Goal: Task Accomplishment & Management: Manage account settings

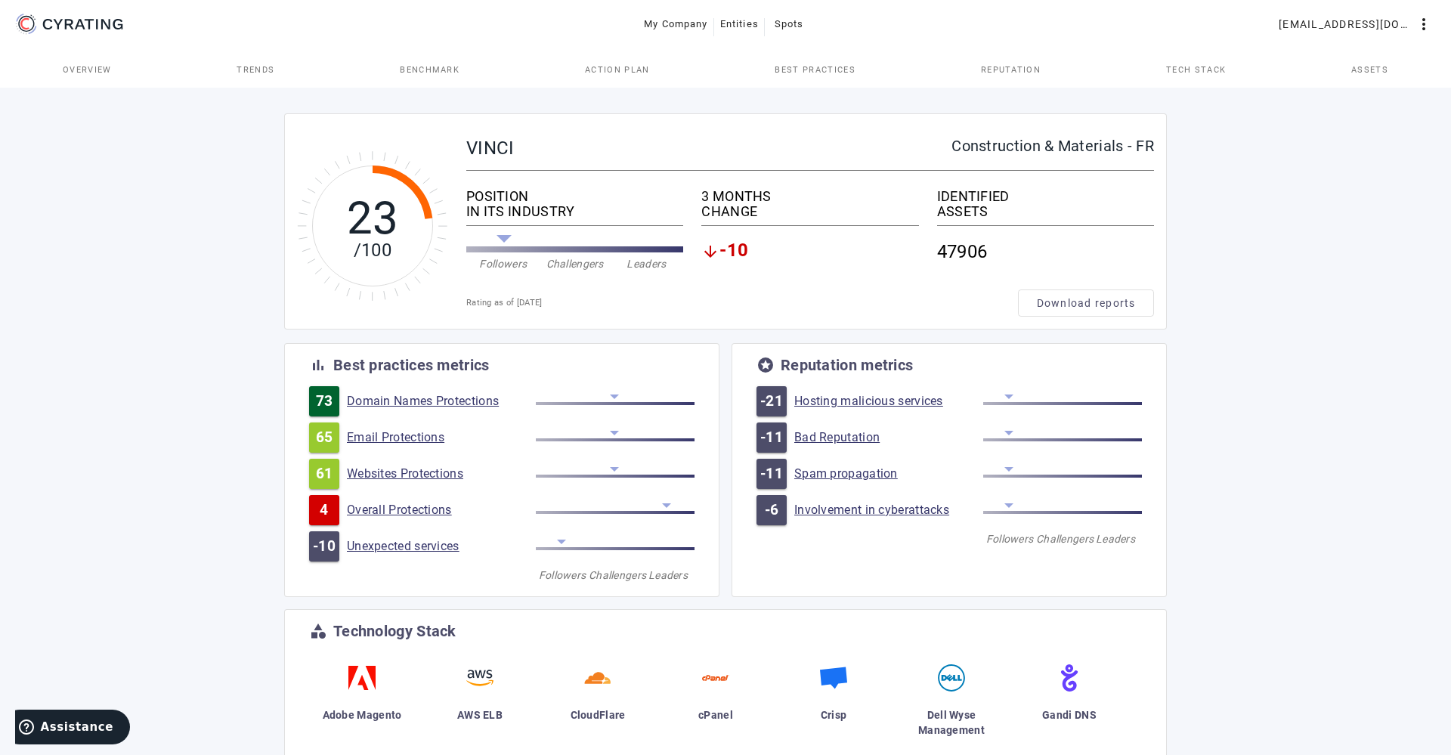
click at [729, 16] on span "Entities" at bounding box center [739, 24] width 39 height 24
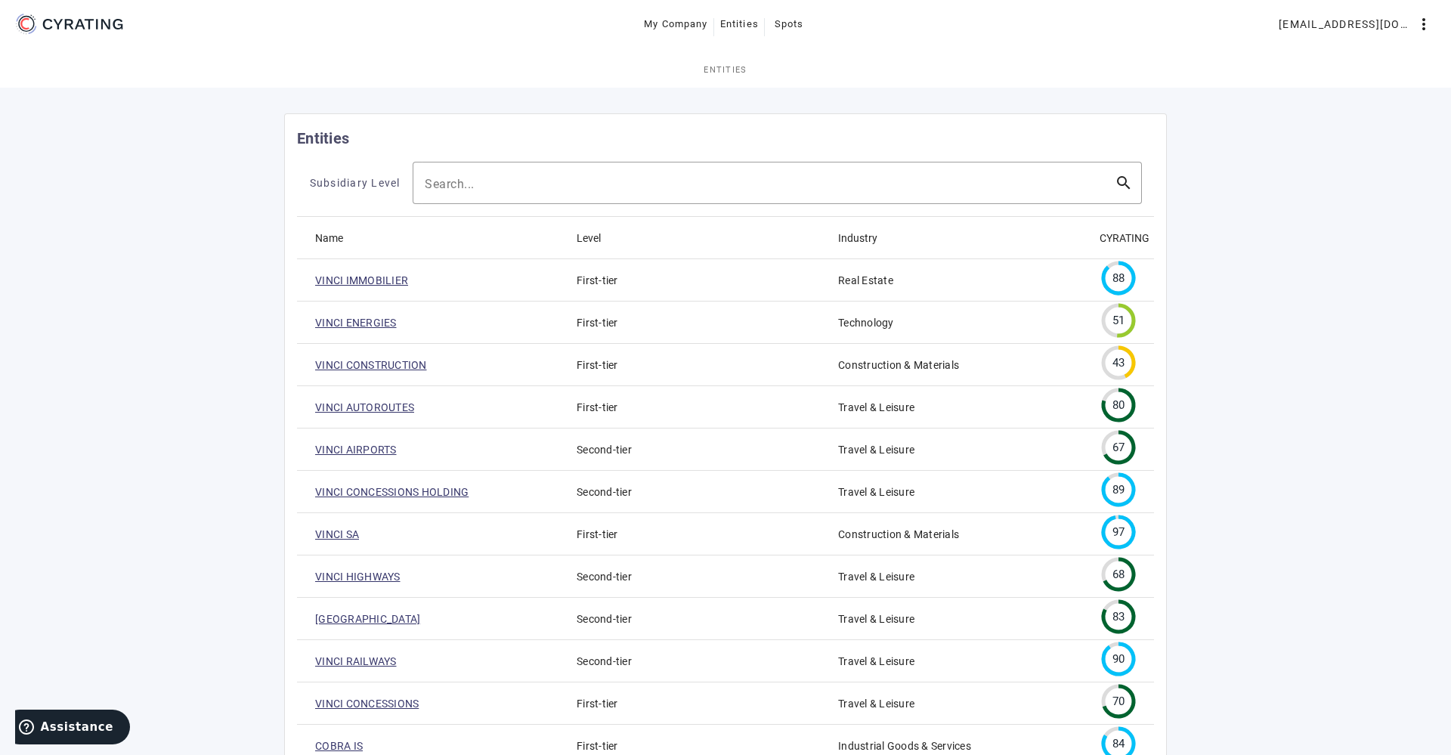
click at [1301, 45] on mat-toolbar-row "My Company Entities Spots [EMAIL_ADDRESS][DOMAIN_NAME] more_vert" at bounding box center [725, 24] width 1451 height 48
click at [1339, 37] on span at bounding box center [1355, 24] width 166 height 36
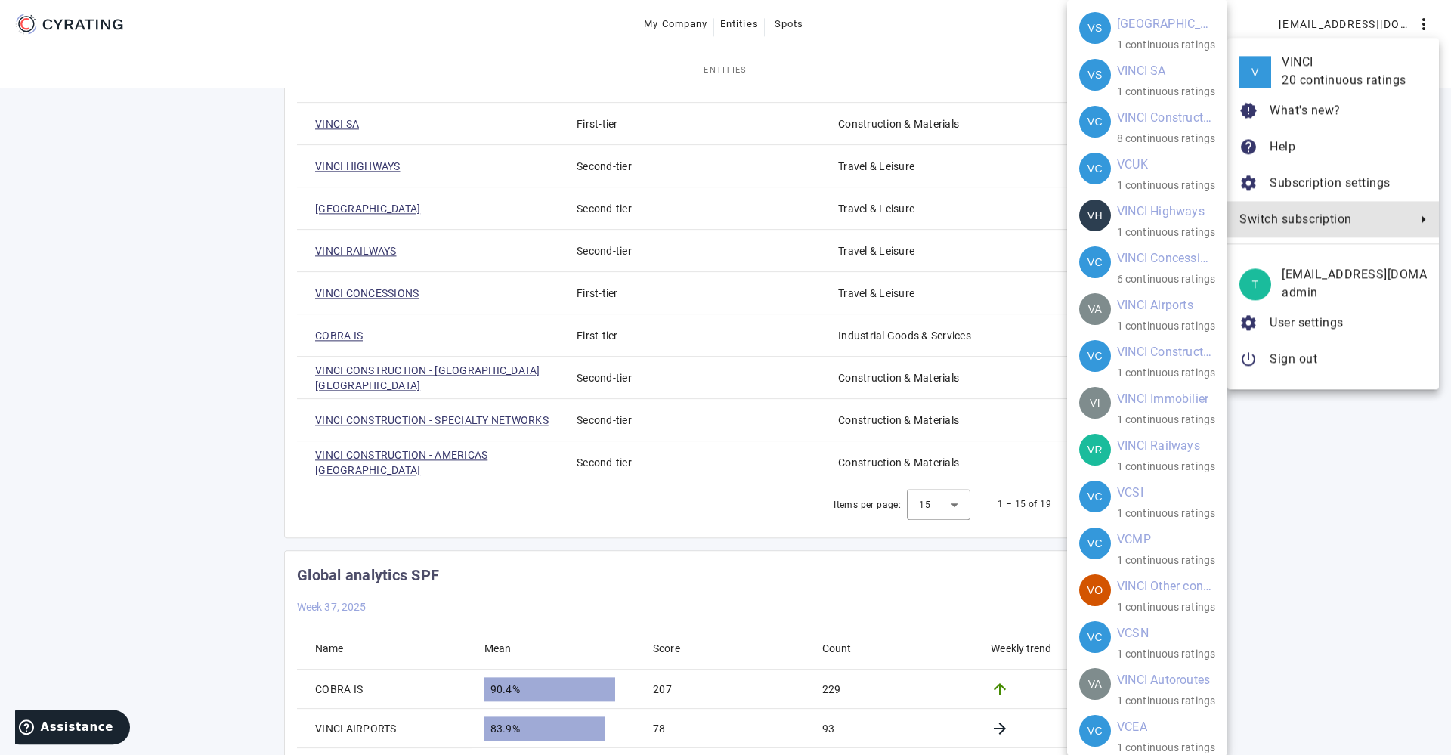
scroll to position [54, 0]
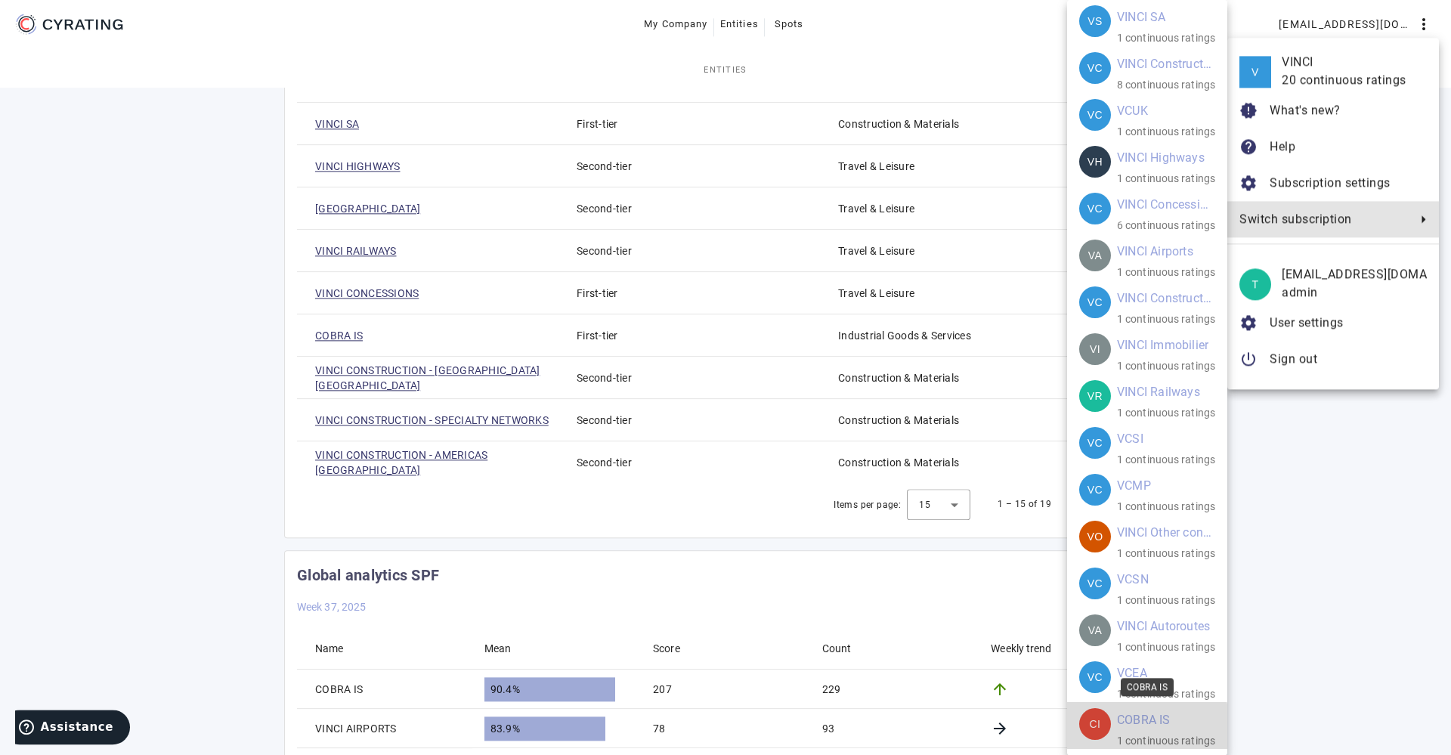
click at [1115, 727] on div "CI COBRA IS 1 continuous ratings" at bounding box center [1147, 728] width 136 height 41
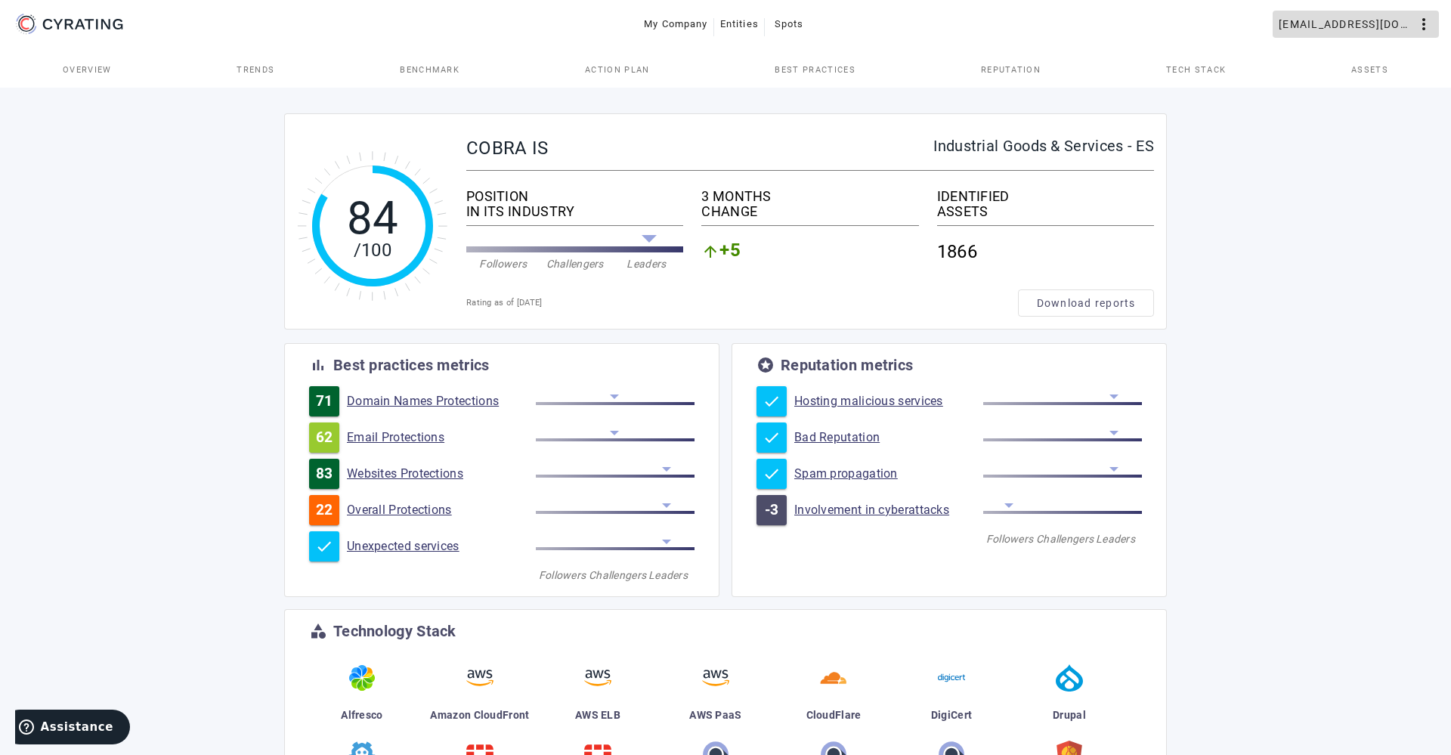
click at [1383, 25] on span "[EMAIL_ADDRESS][DOMAIN_NAME]" at bounding box center [1346, 24] width 136 height 24
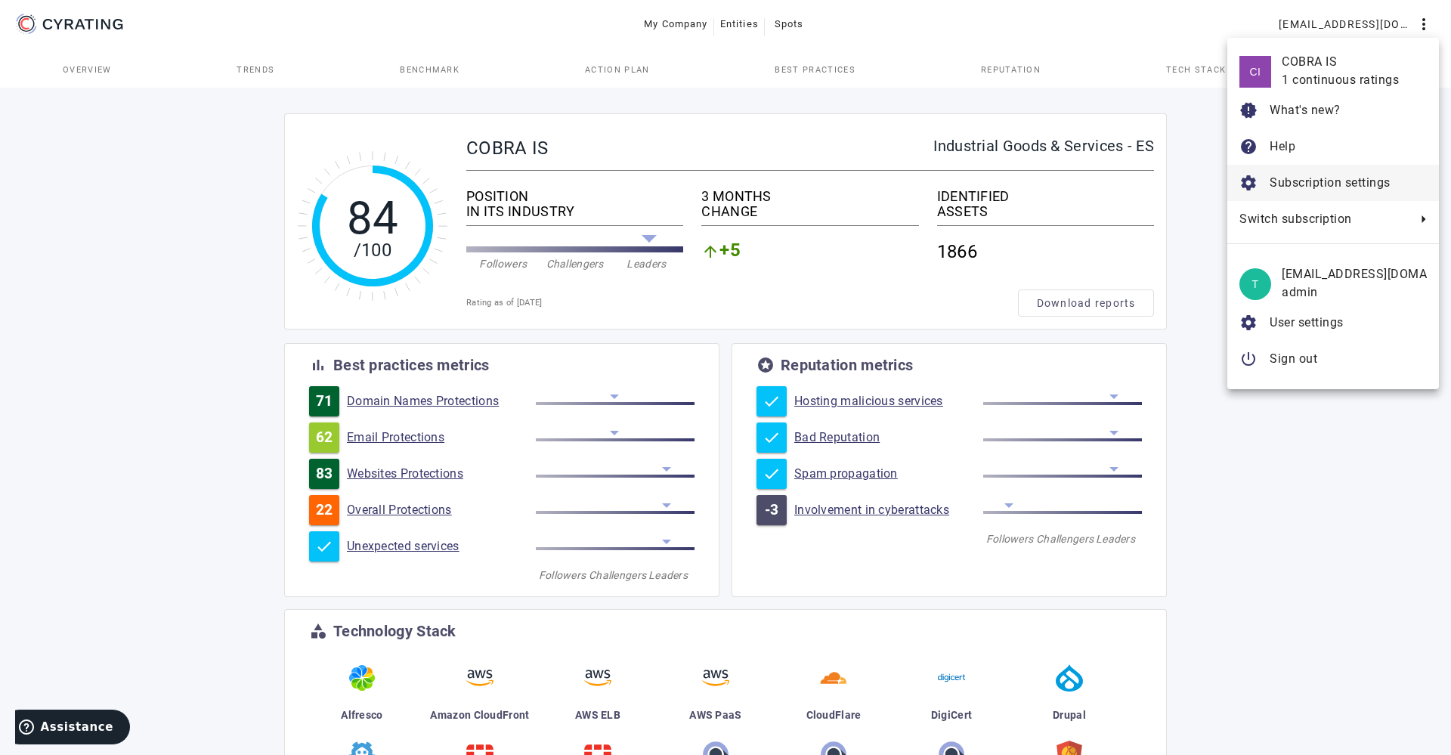
click at [1268, 187] on button "settings Subscription settings" at bounding box center [1333, 183] width 212 height 36
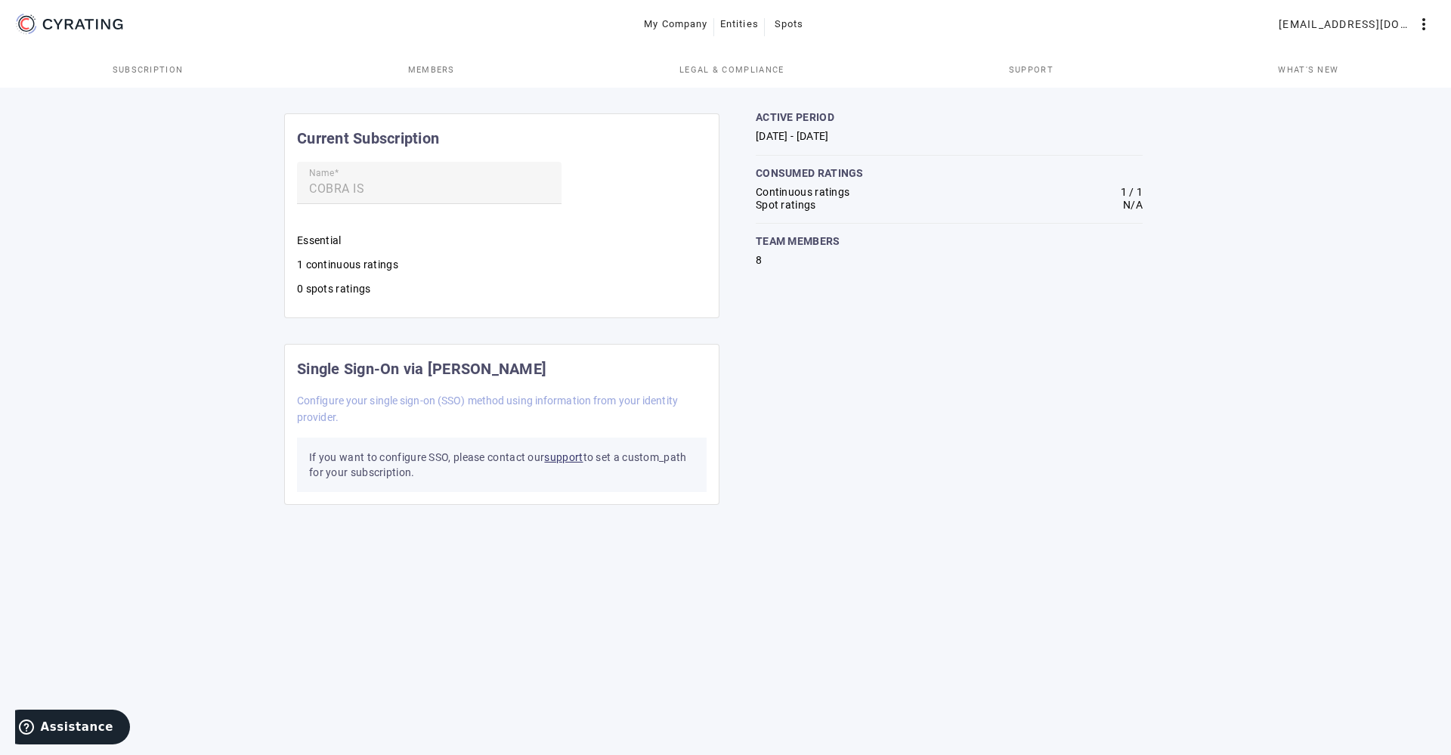
click at [437, 83] on span "Members" at bounding box center [431, 69] width 47 height 36
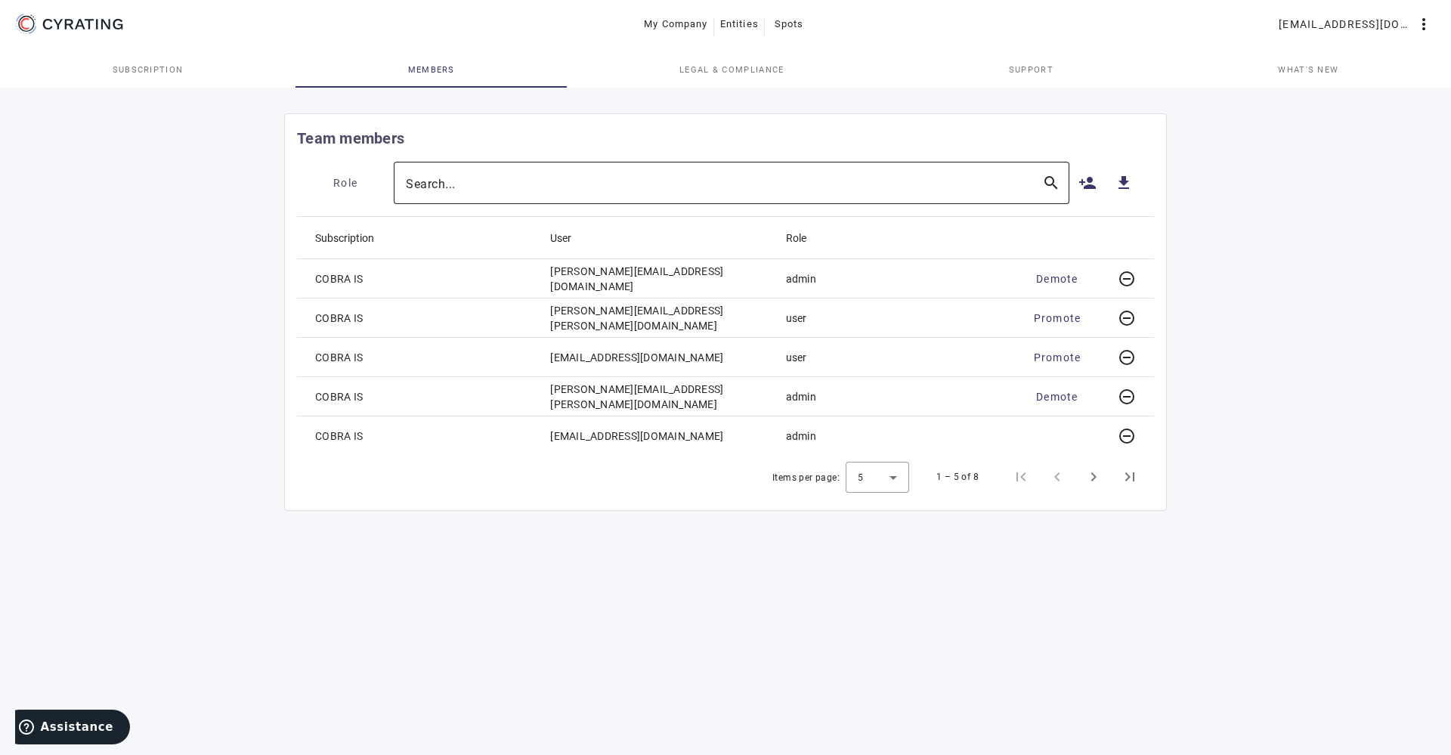
click at [737, 186] on input "Search..." at bounding box center [718, 183] width 624 height 18
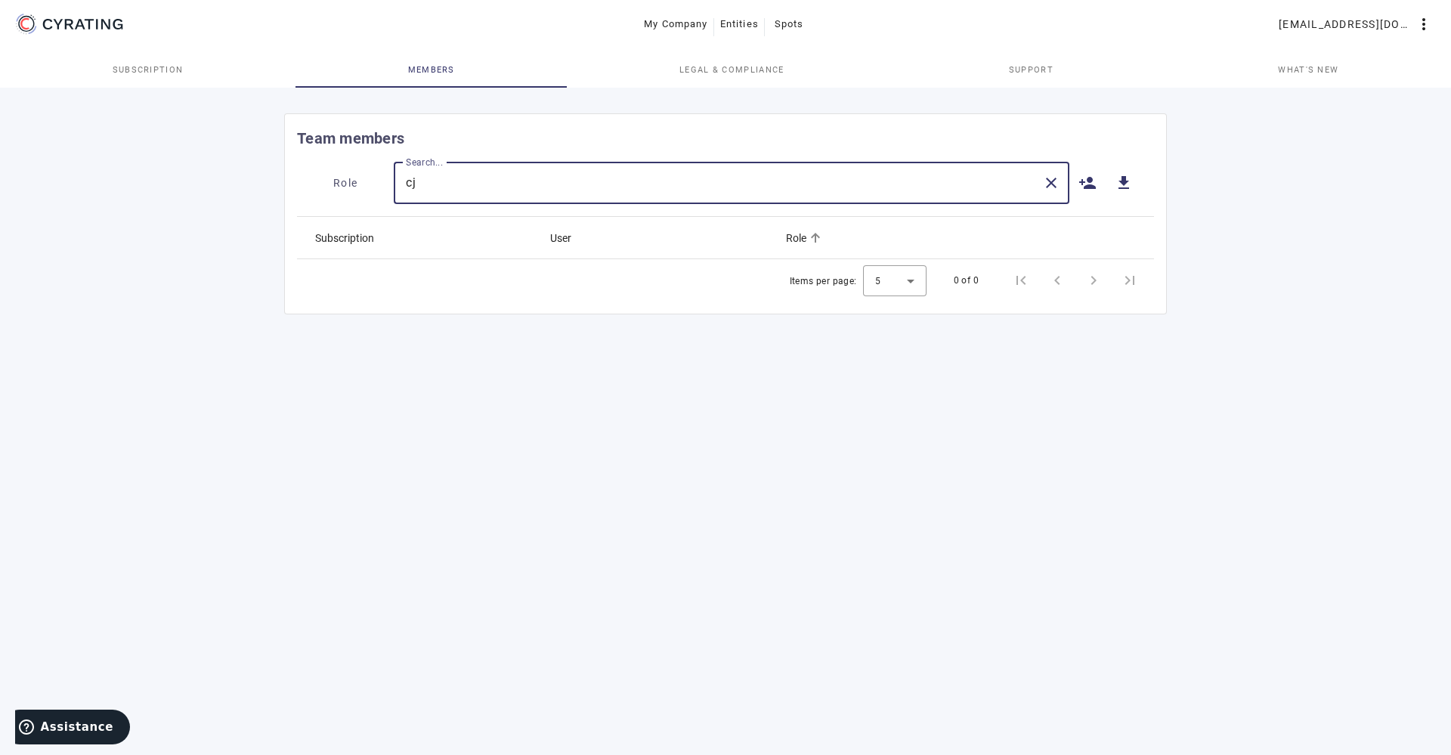
type input "c"
click at [1394, 8] on span at bounding box center [1355, 24] width 166 height 36
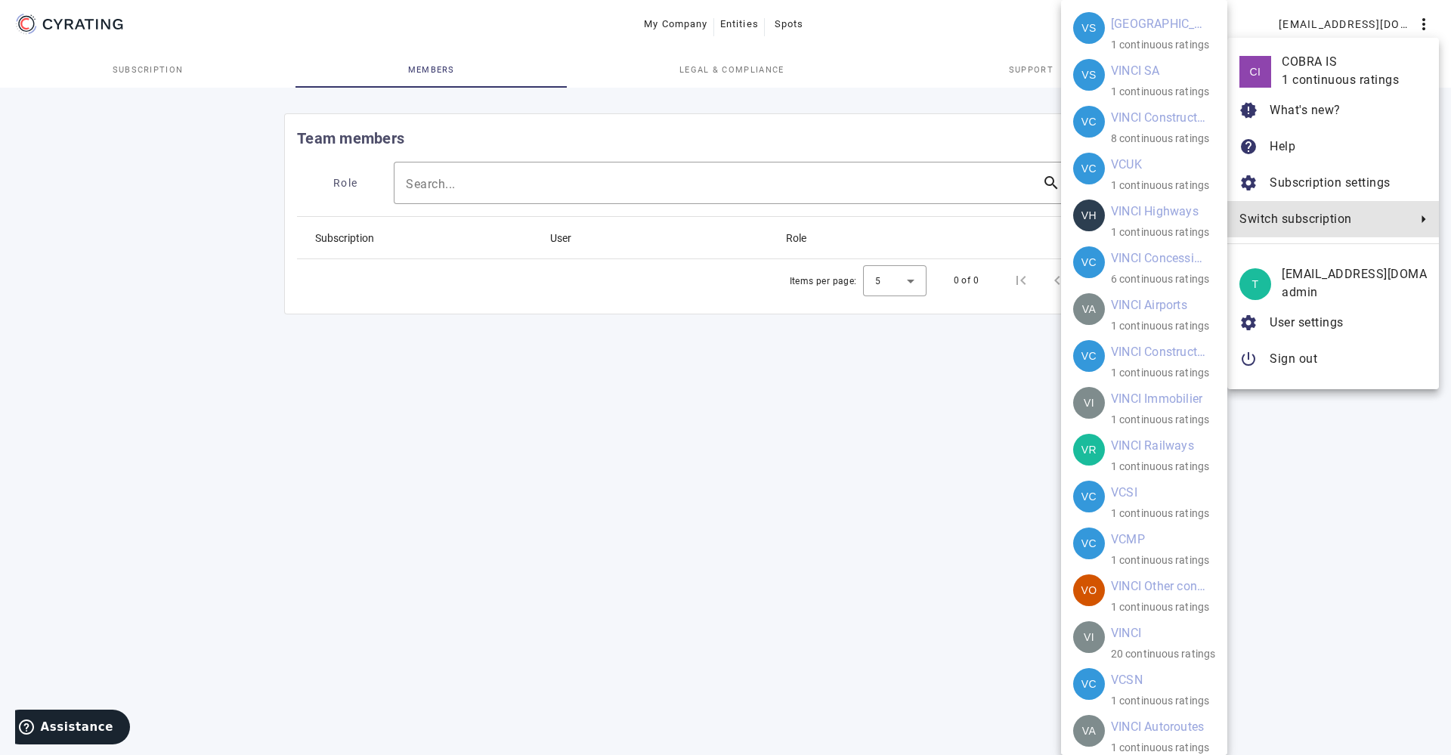
click at [1300, 215] on span "Switch subscription" at bounding box center [1323, 219] width 169 height 18
click at [1114, 633] on mat-card-title "VINCI" at bounding box center [1126, 633] width 30 height 24
